Goal: Check status: Check status

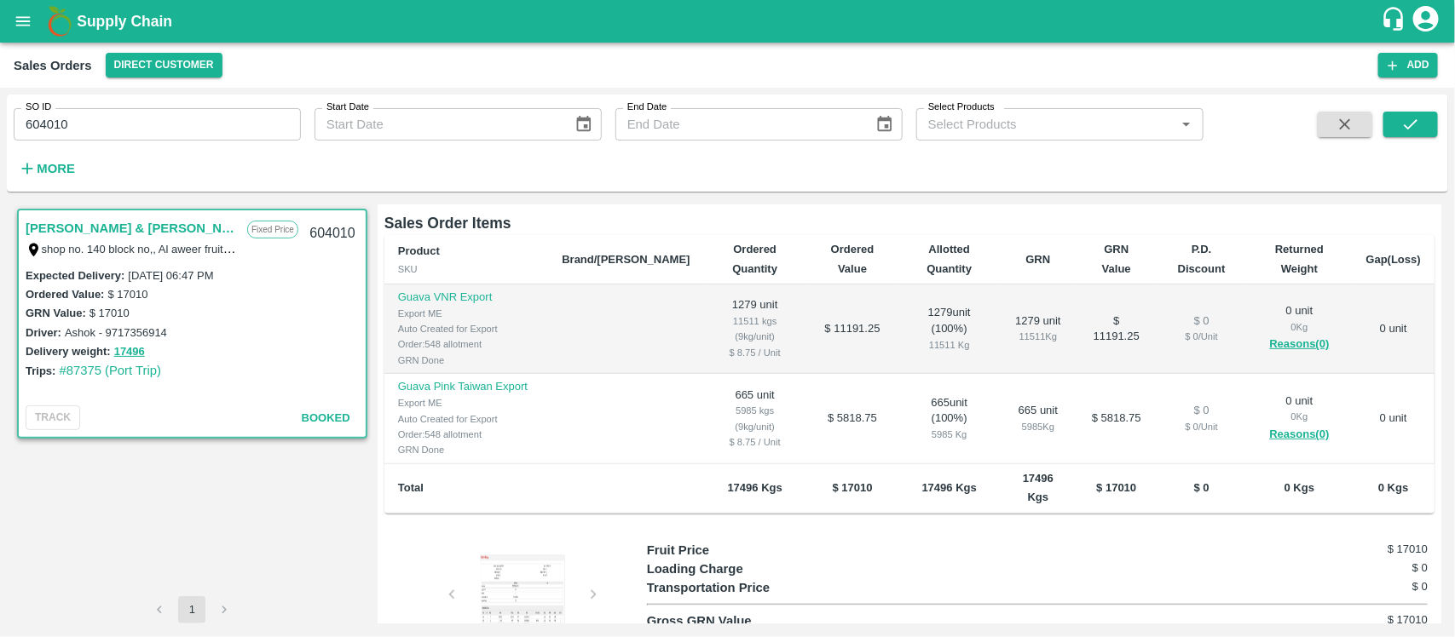
scroll to position [426, 0]
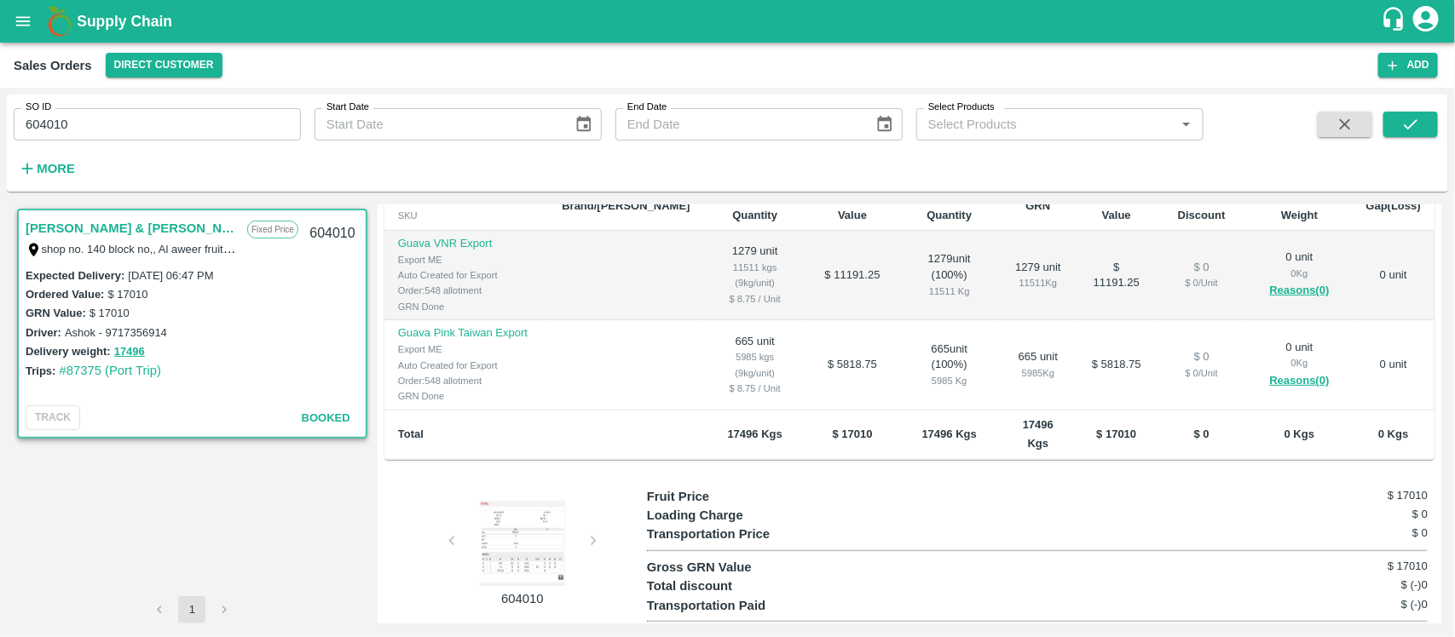
click at [234, 130] on input "604010" at bounding box center [157, 124] width 287 height 32
paste input "text"
type input "604442"
click at [1409, 132] on icon "submit" at bounding box center [1410, 124] width 19 height 19
